Goal: Check status: Check status

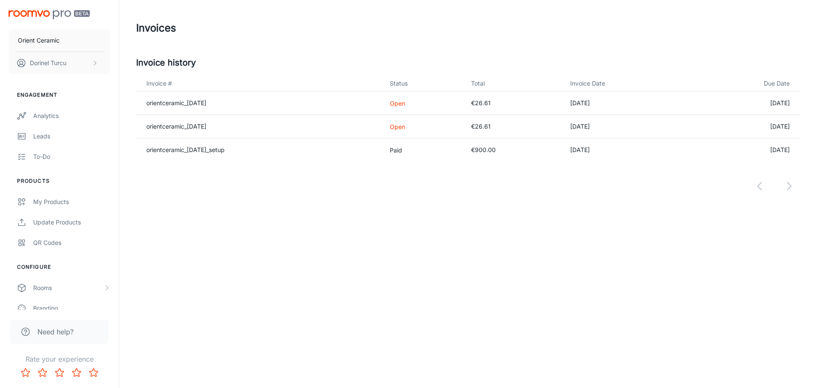
click at [414, 128] on p "Open" at bounding box center [424, 126] width 68 height 9
click at [413, 101] on p "Open" at bounding box center [424, 103] width 68 height 9
click at [411, 104] on p "Open" at bounding box center [424, 103] width 68 height 9
click at [204, 104] on link "orientceramic_[DATE]" at bounding box center [176, 102] width 60 height 7
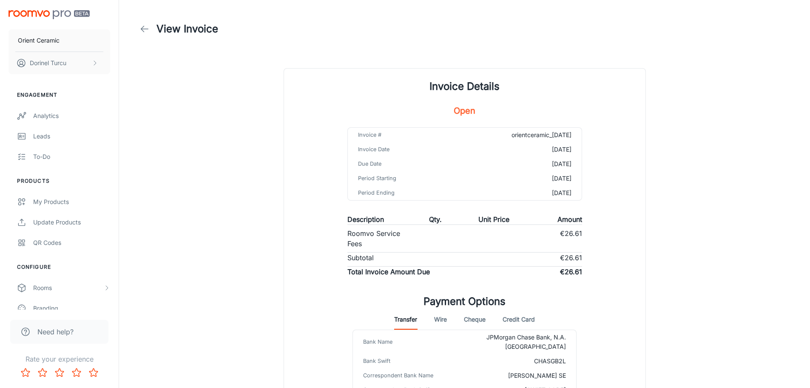
drag, startPoint x: 573, startPoint y: 134, endPoint x: 479, endPoint y: 137, distance: 94.1
click at [479, 137] on td "orientceramic_[DATE]" at bounding box center [520, 135] width 124 height 14
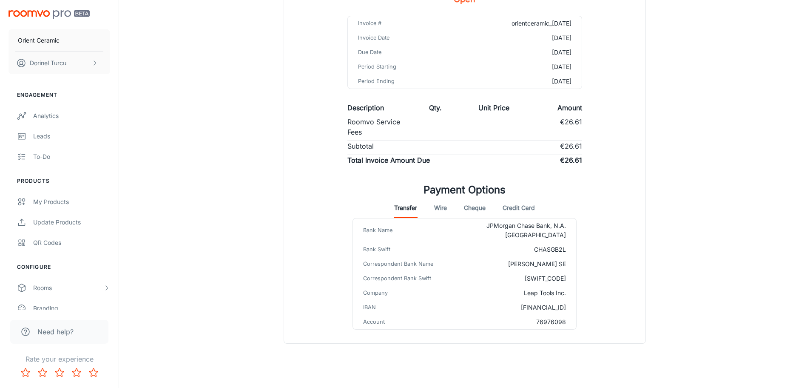
scroll to position [112, 0]
click at [438, 208] on button "Wire" at bounding box center [440, 207] width 13 height 20
click at [479, 205] on button "Cheque" at bounding box center [475, 207] width 22 height 20
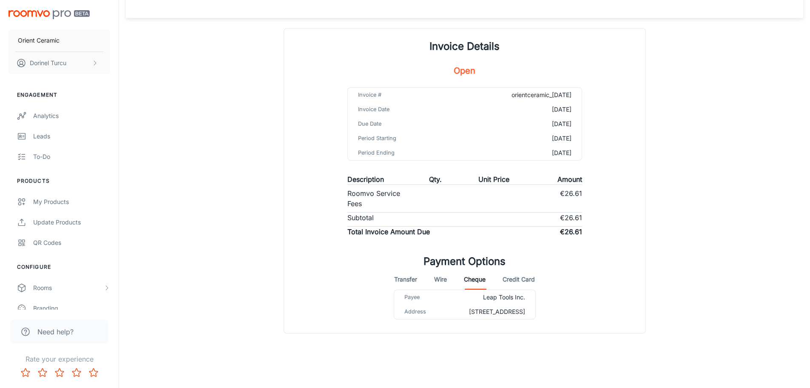
scroll to position [49, 0]
click at [512, 269] on button "Credit Card" at bounding box center [519, 279] width 32 height 20
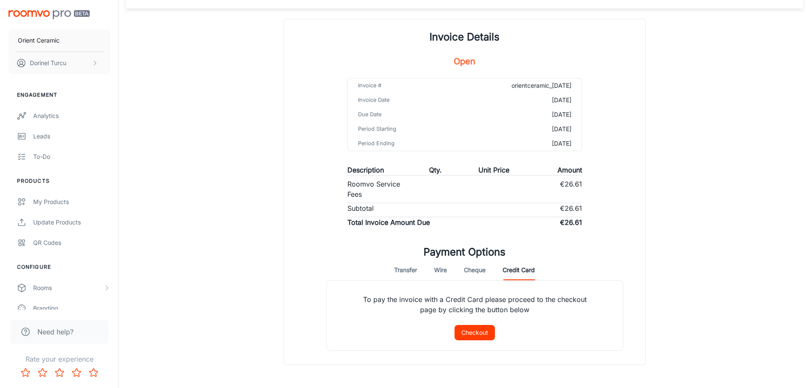
click at [405, 266] on button "Transfer" at bounding box center [405, 269] width 23 height 20
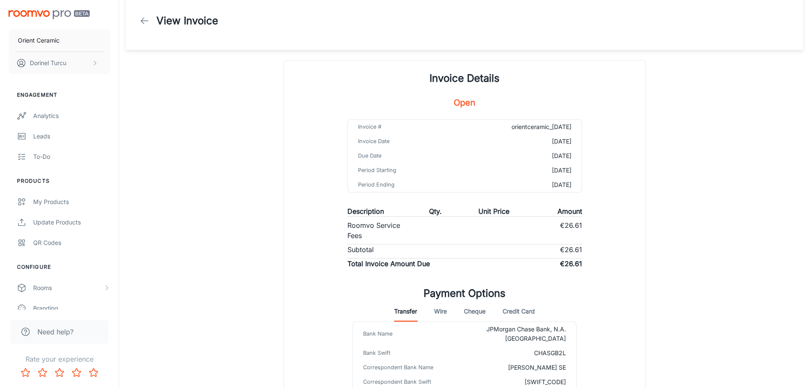
scroll to position [7, 0]
click at [148, 23] on icon at bounding box center [145, 22] width 10 height 10
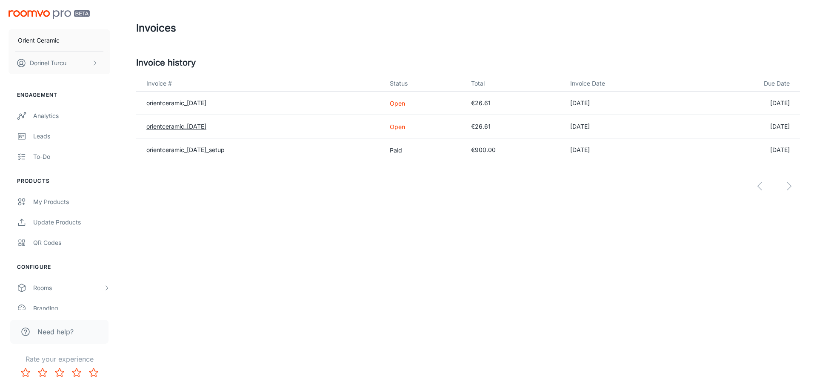
click at [206, 126] on link "orientceramic_[DATE]" at bounding box center [176, 126] width 60 height 7
